Goal: Transaction & Acquisition: Purchase product/service

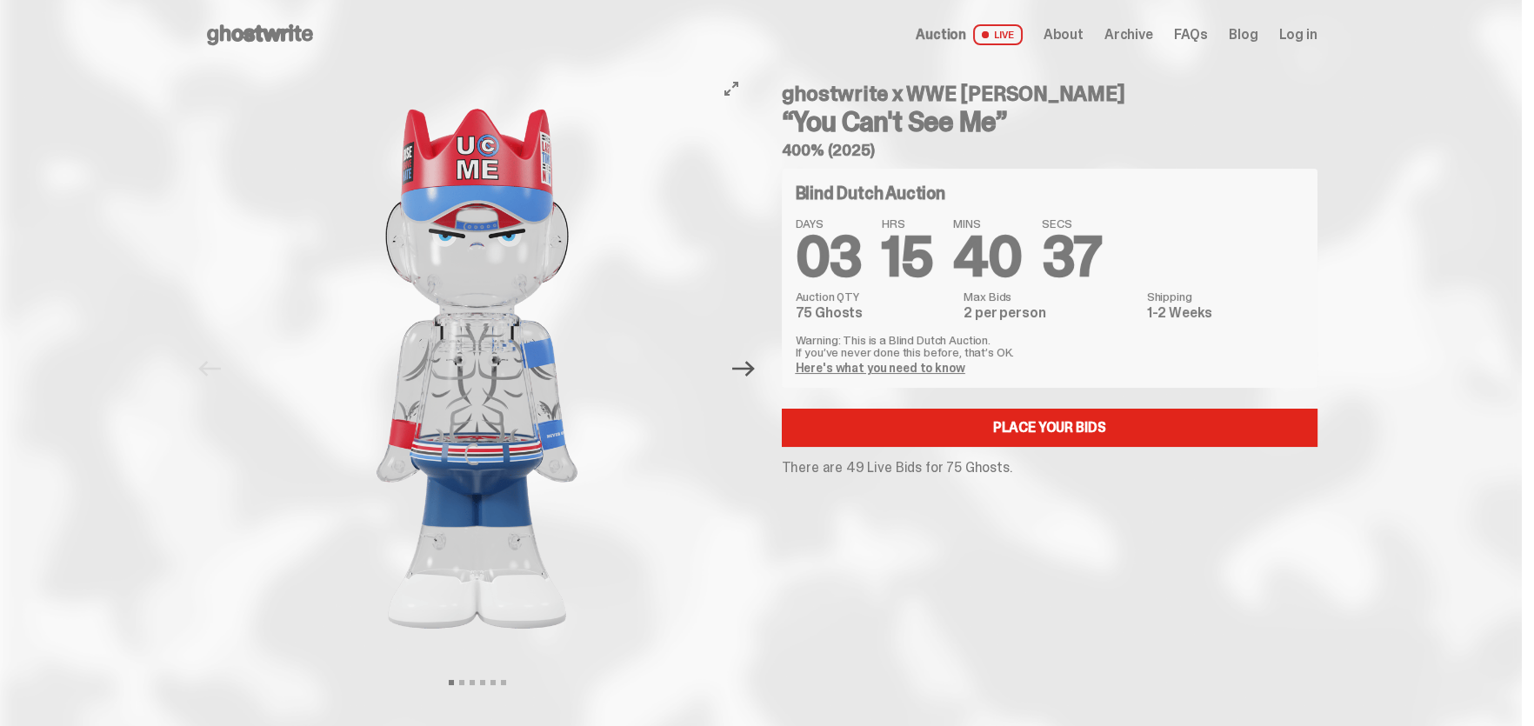
click at [749, 364] on icon "Next" at bounding box center [743, 368] width 23 height 23
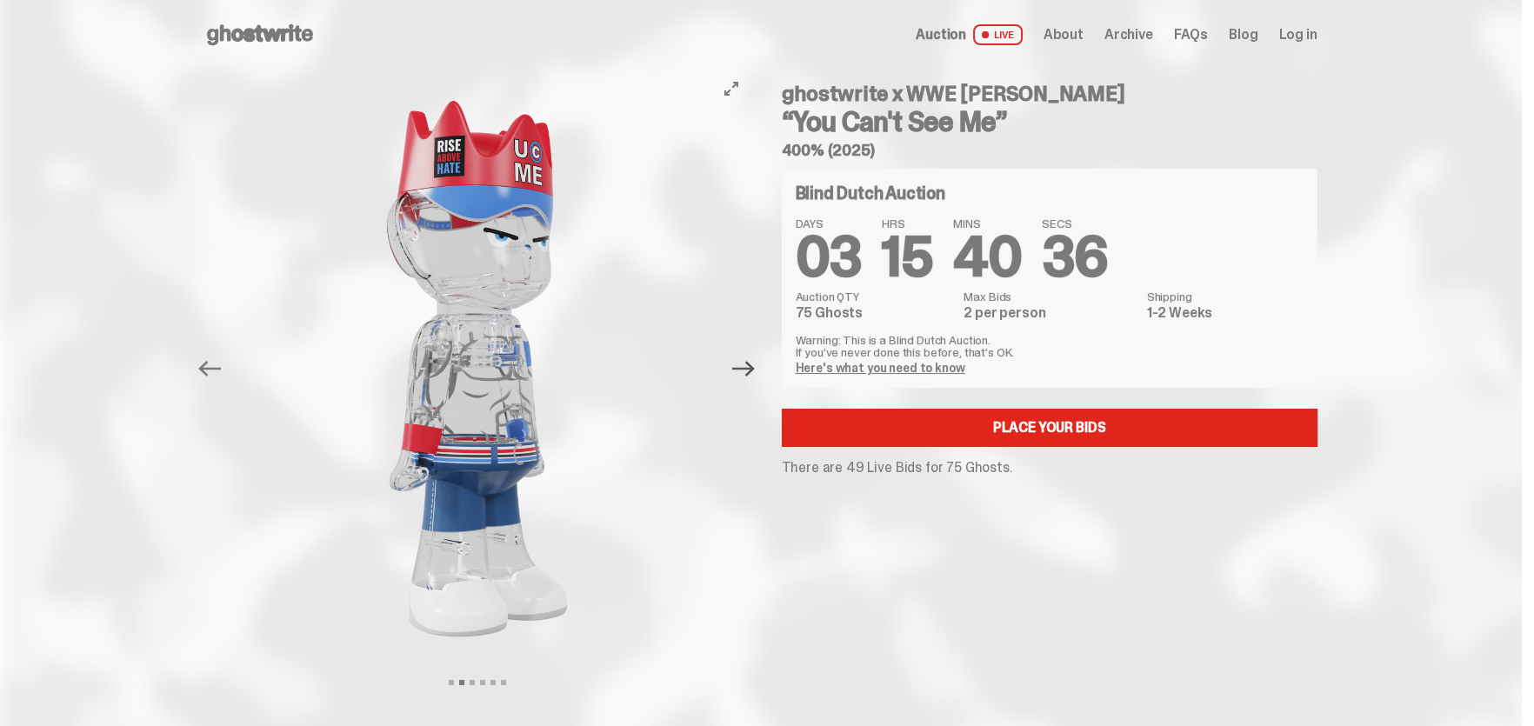
click at [749, 364] on icon "Next" at bounding box center [743, 368] width 23 height 23
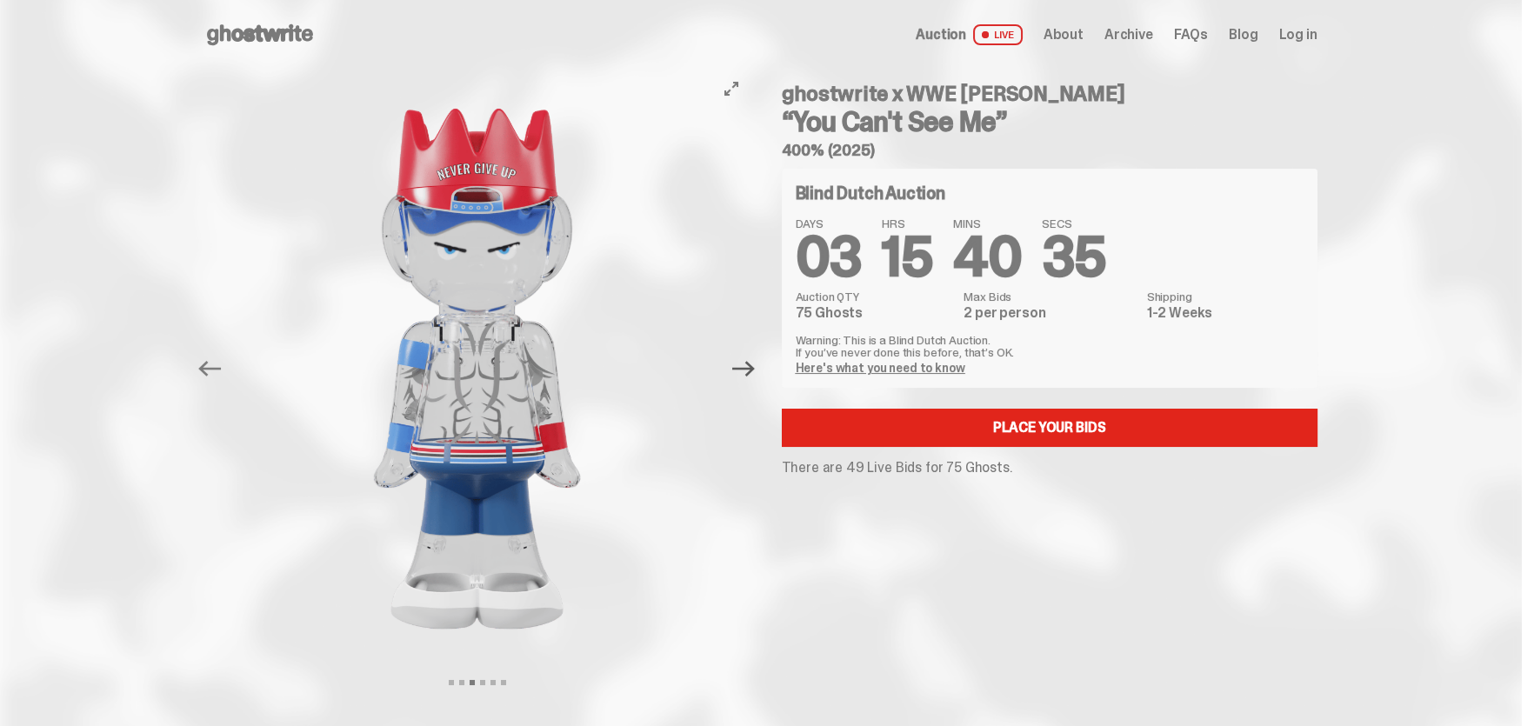
click at [749, 364] on icon "Next" at bounding box center [743, 368] width 23 height 23
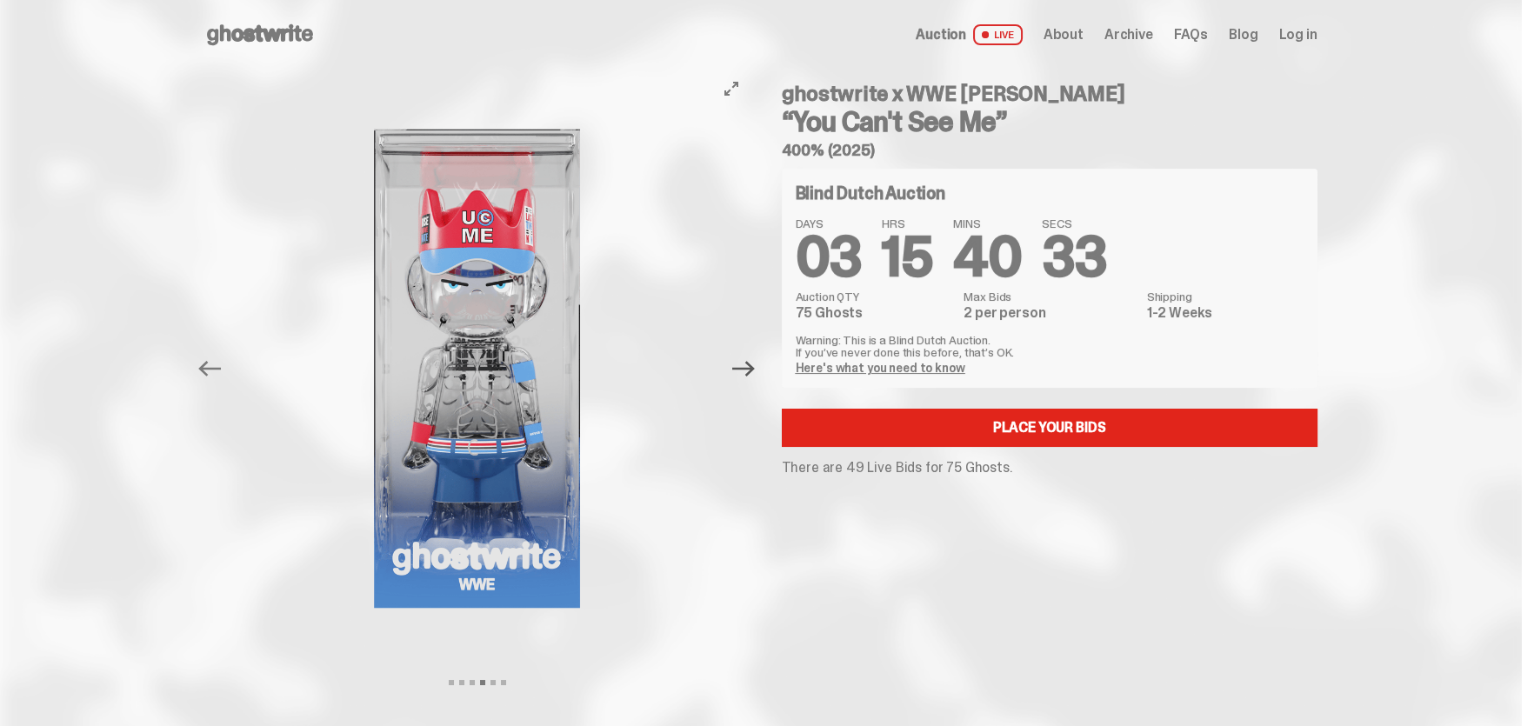
click at [749, 364] on icon "Next" at bounding box center [743, 368] width 23 height 23
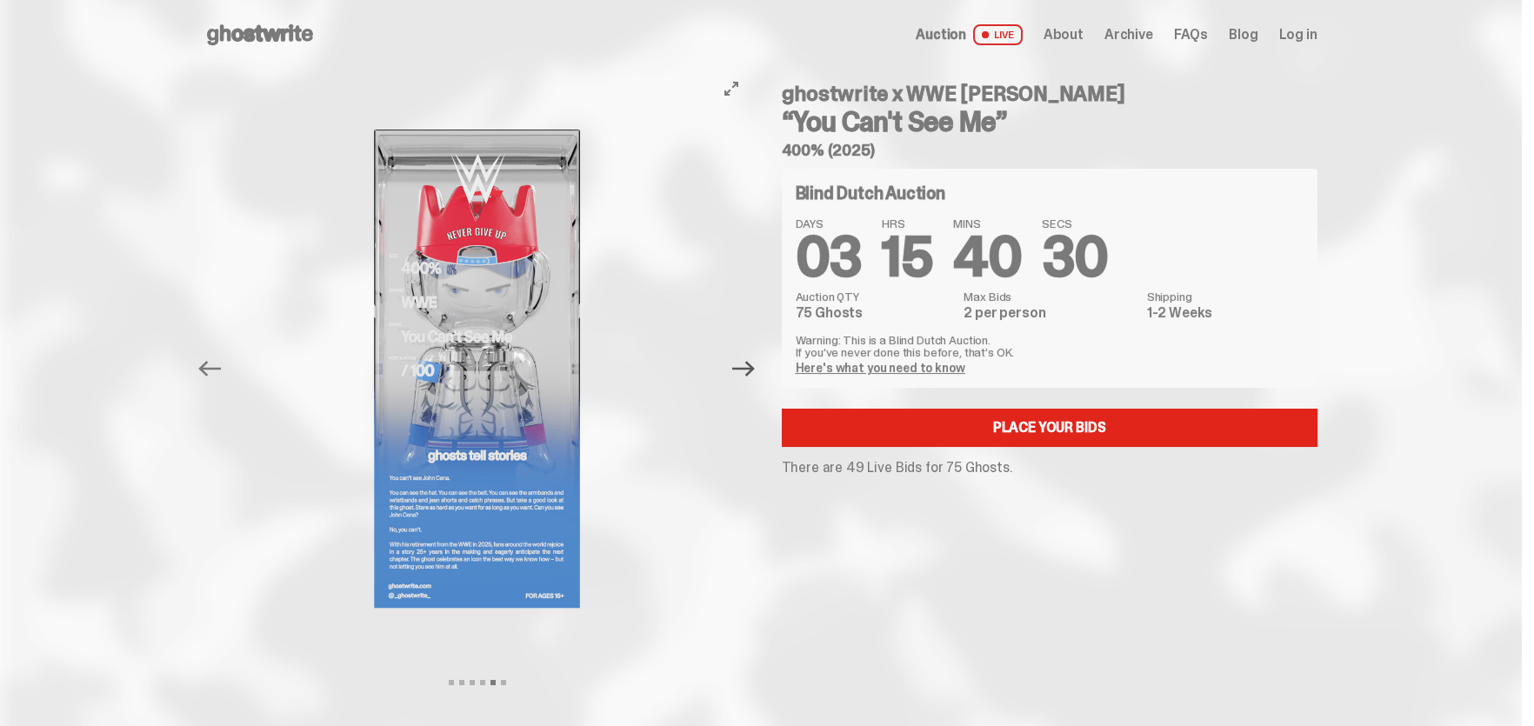
click at [749, 364] on icon "Next" at bounding box center [743, 368] width 23 height 23
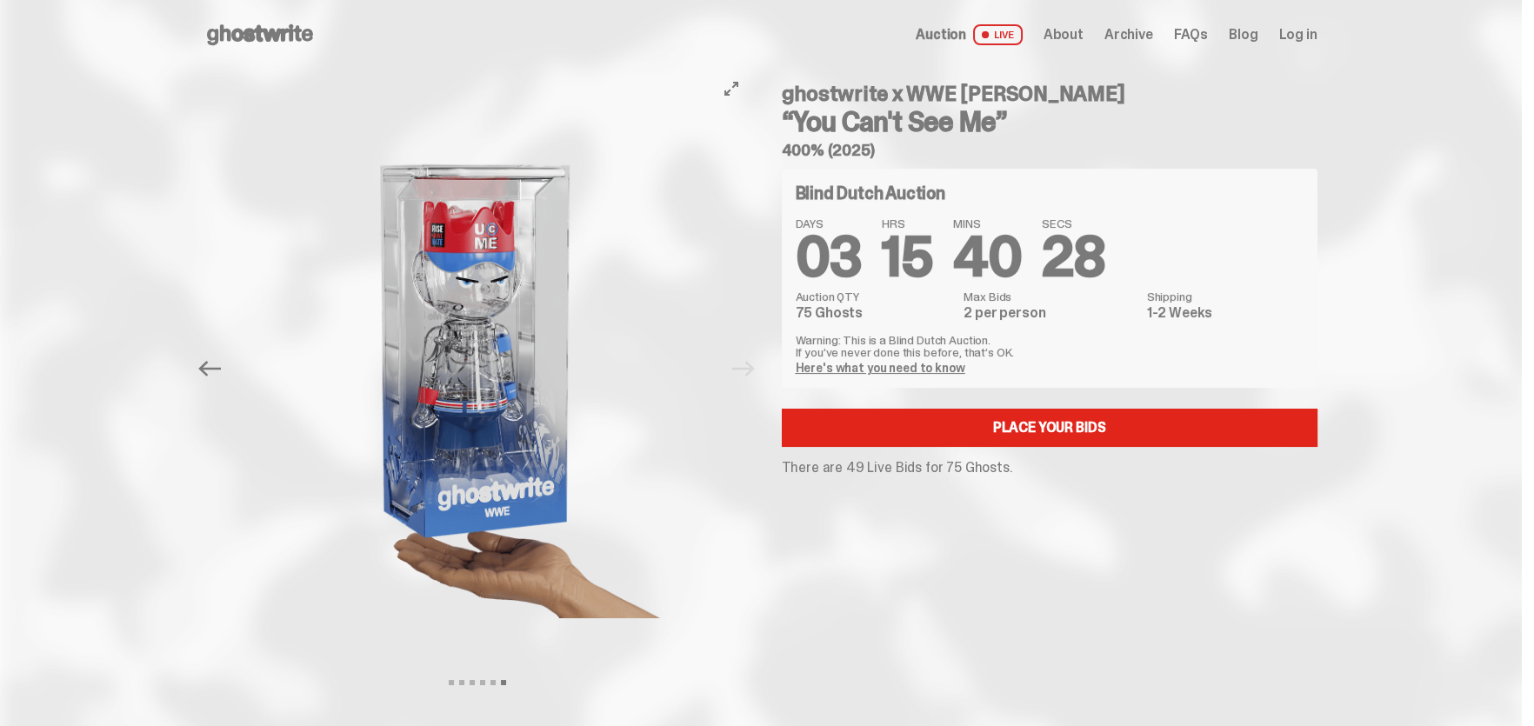
click at [749, 364] on div at bounding box center [477, 369] width 546 height 598
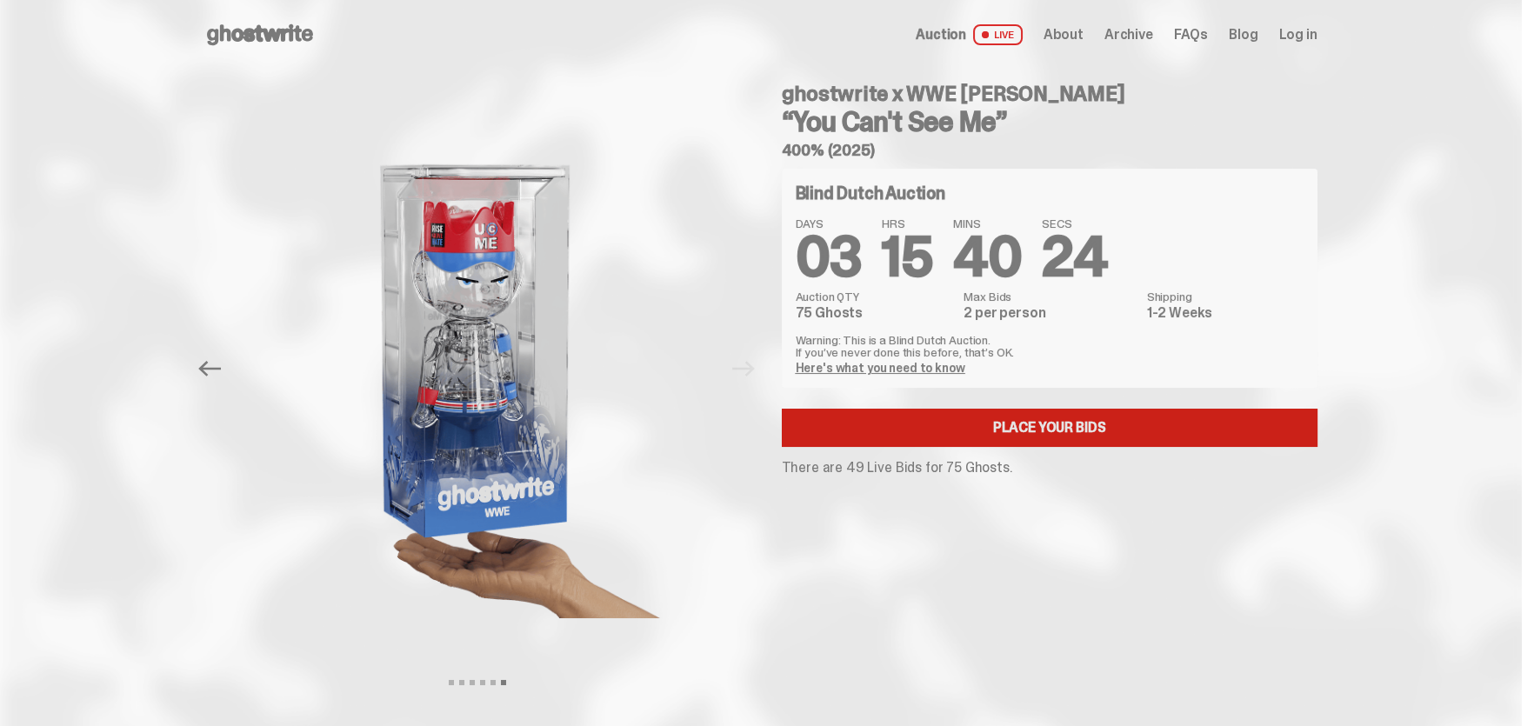
click at [1046, 423] on link "Place your Bids" at bounding box center [1050, 428] width 536 height 38
